Goal: Find contact information: Find contact information

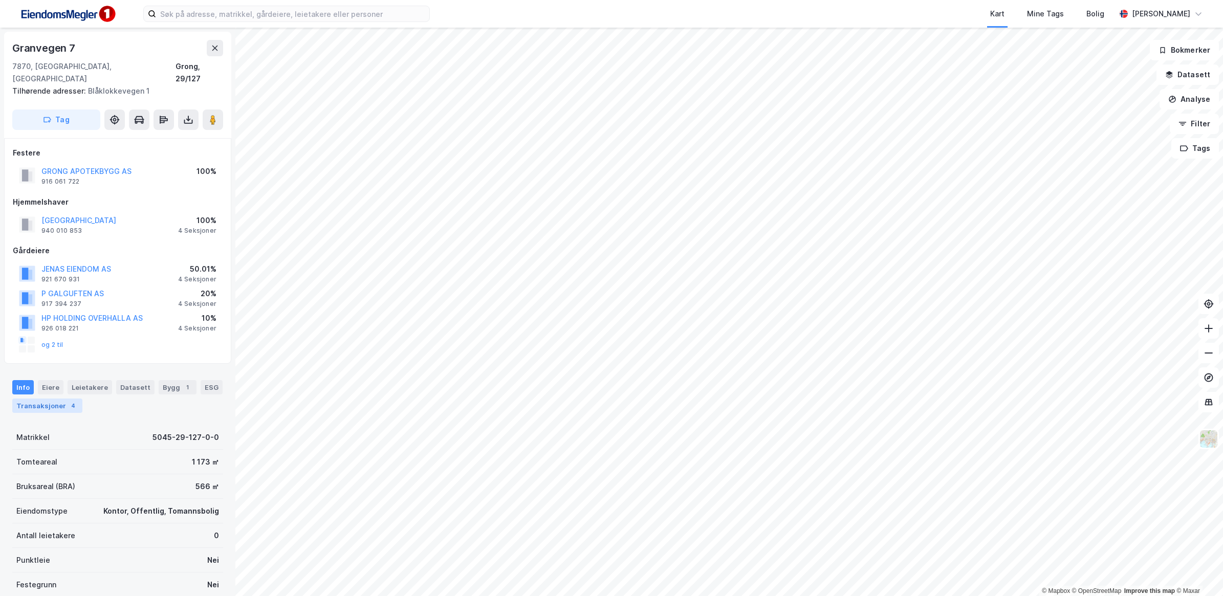
click at [82, 399] on div "Transaksjoner 4" at bounding box center [47, 406] width 70 height 14
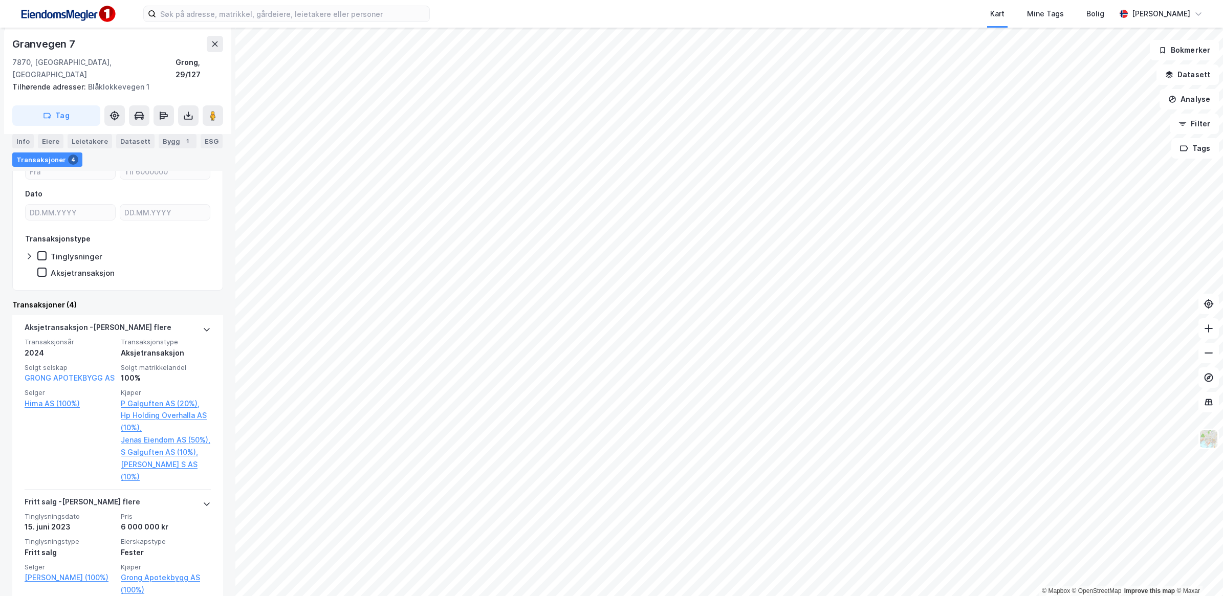
scroll to position [448, 0]
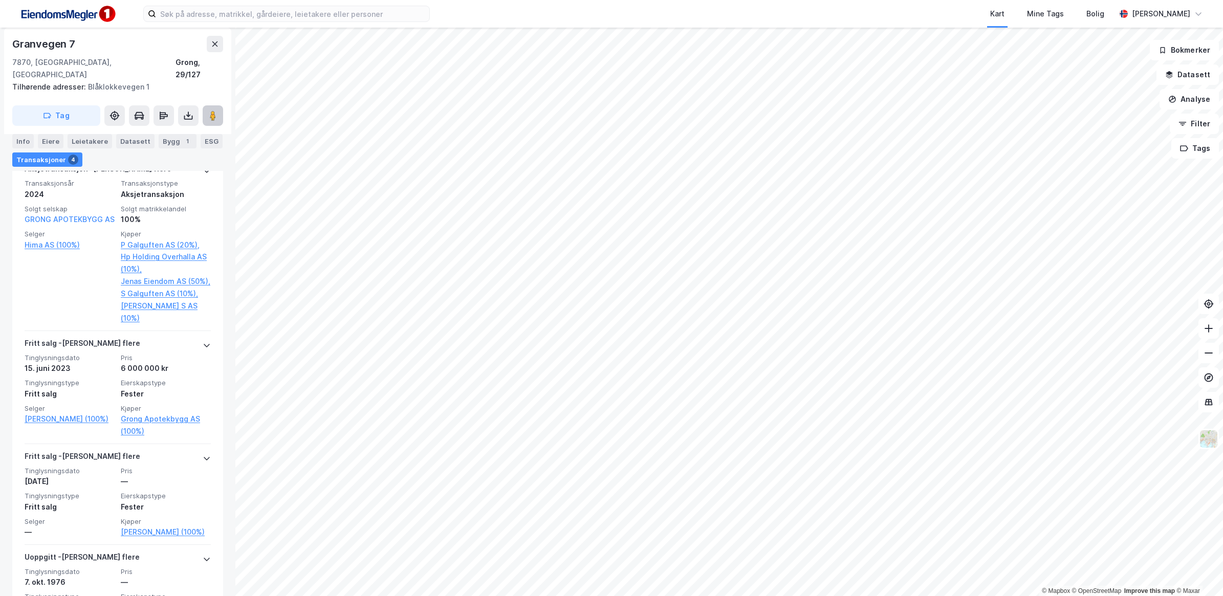
click at [215, 111] on image at bounding box center [213, 116] width 6 height 10
click at [213, 111] on image at bounding box center [213, 116] width 6 height 10
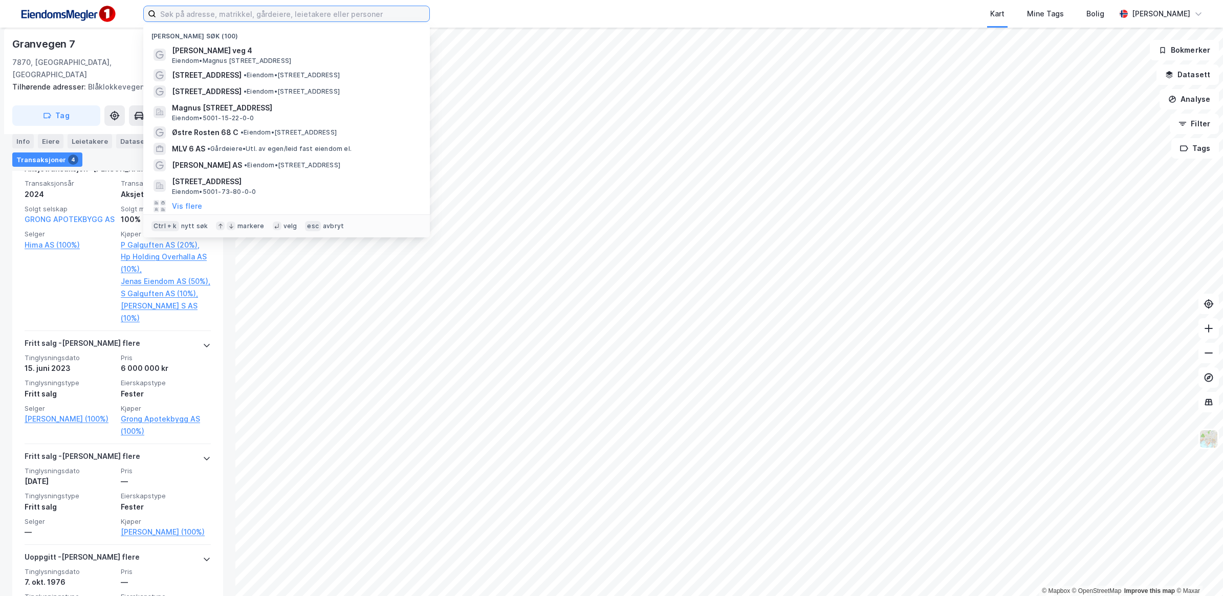
click at [337, 16] on input at bounding box center [292, 13] width 273 height 15
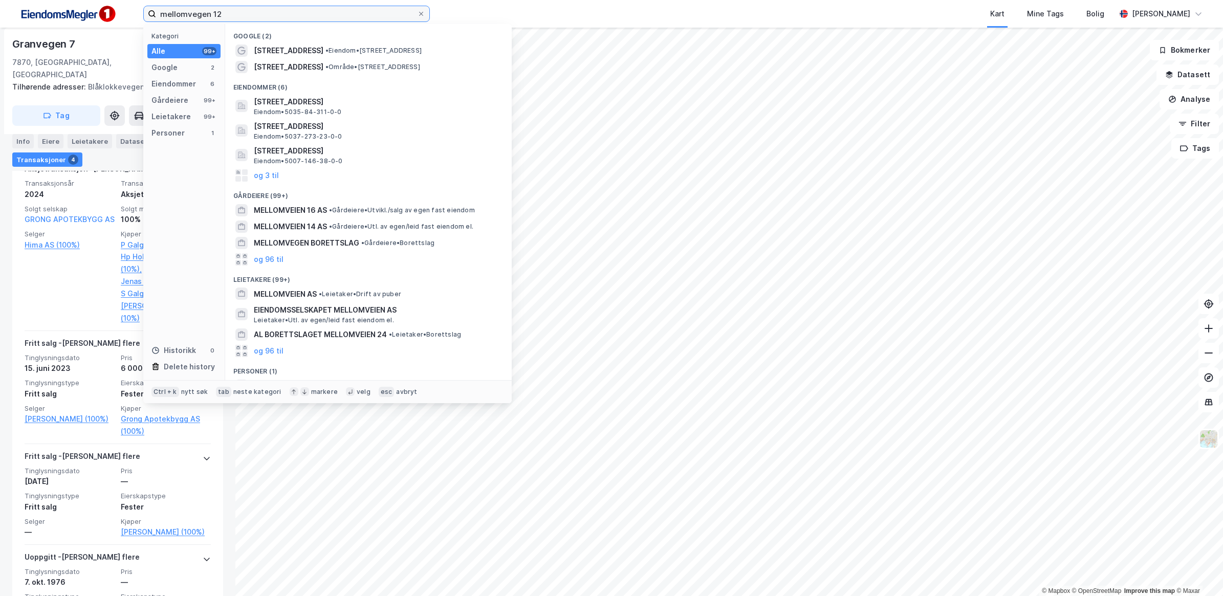
click at [293, 8] on input "mellomvegen 12" at bounding box center [286, 13] width 261 height 15
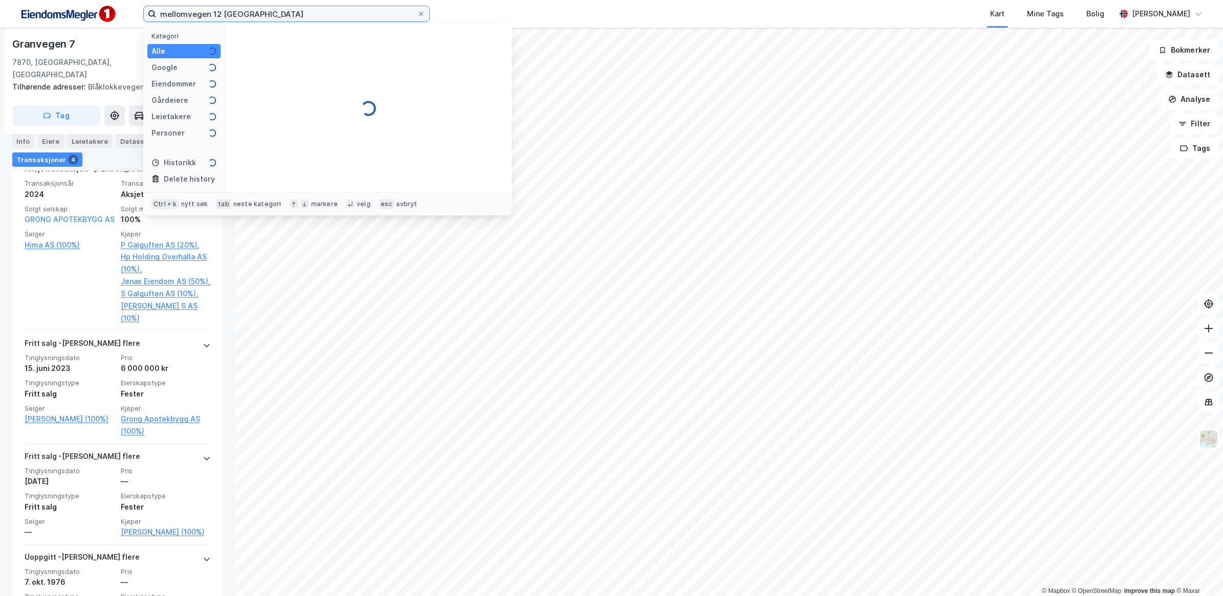
click at [203, 12] on input "mellomvegen 12 [GEOGRAPHIC_DATA]" at bounding box center [286, 13] width 261 height 15
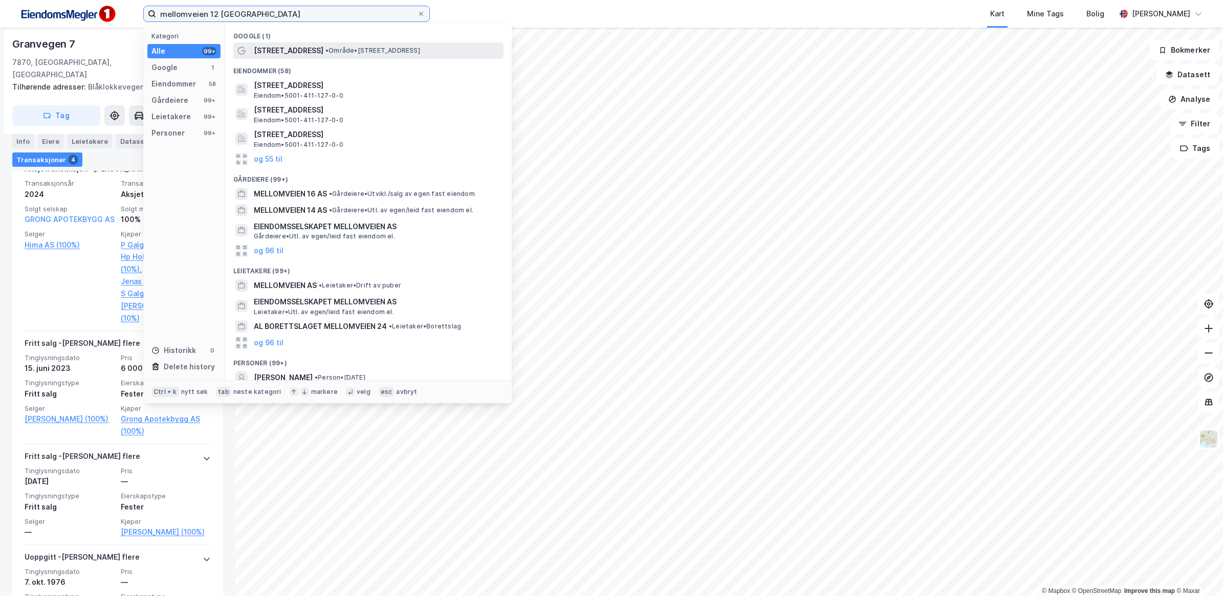
type input "mellomveien 12 [GEOGRAPHIC_DATA]"
click at [304, 50] on span "[STREET_ADDRESS]" at bounding box center [289, 51] width 70 height 12
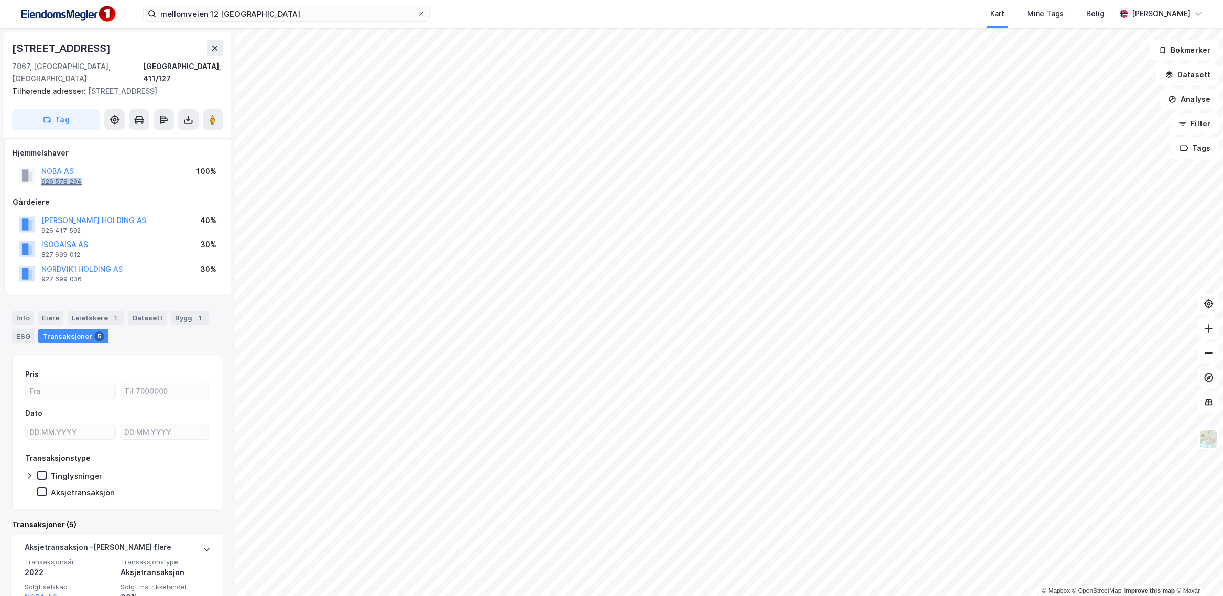
drag, startPoint x: 86, startPoint y: 167, endPoint x: 41, endPoint y: 165, distance: 45.1
click at [41, 165] on div "NOBA AS 926 578 294 100%" at bounding box center [118, 175] width 210 height 25
copy div "926 578 294"
